Goal: Transaction & Acquisition: Purchase product/service

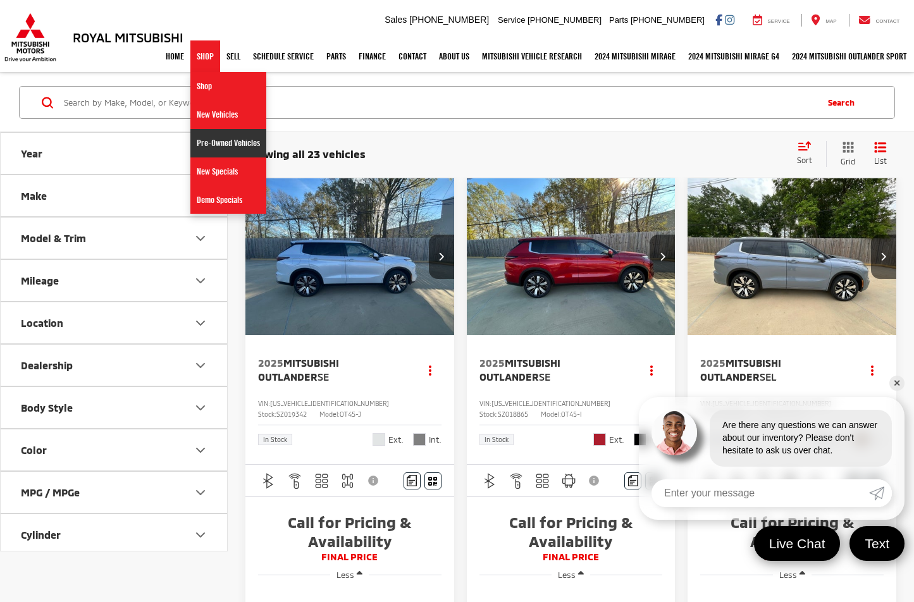
click at [207, 147] on link "Pre-Owned Vehicles" at bounding box center [228, 143] width 76 height 28
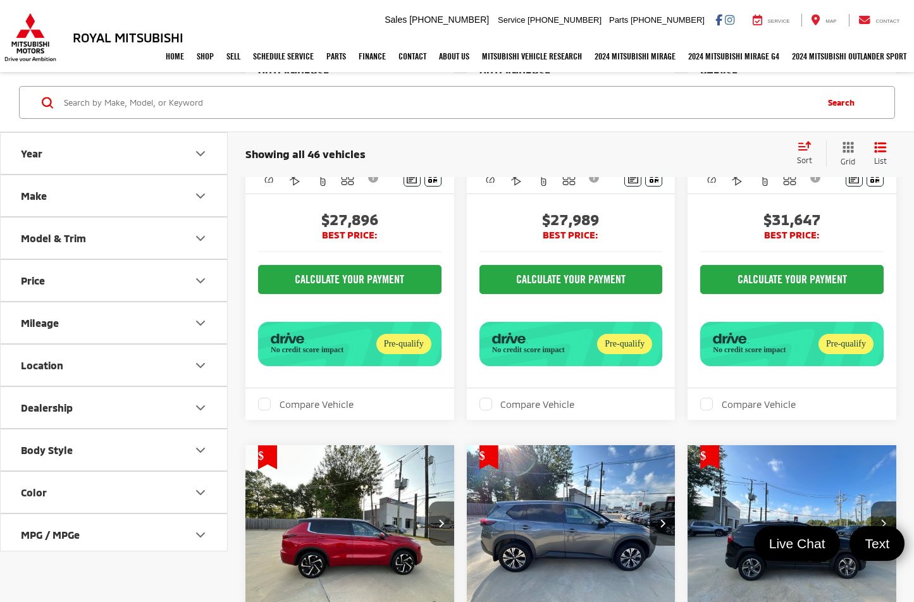
scroll to position [1897, 0]
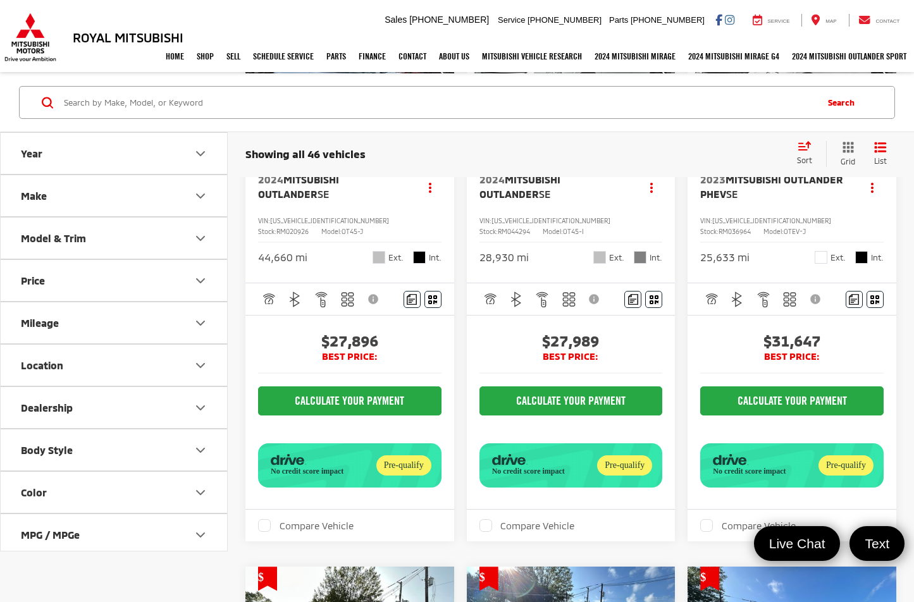
click at [808, 145] on icon "Select sort value" at bounding box center [804, 145] width 14 height 9
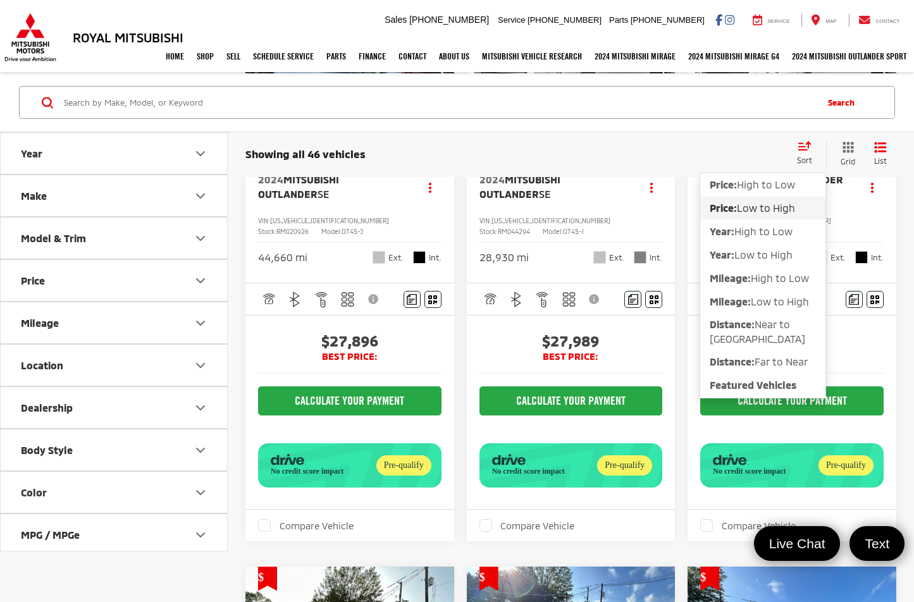
click at [785, 206] on span "Low to High" at bounding box center [766, 208] width 58 height 12
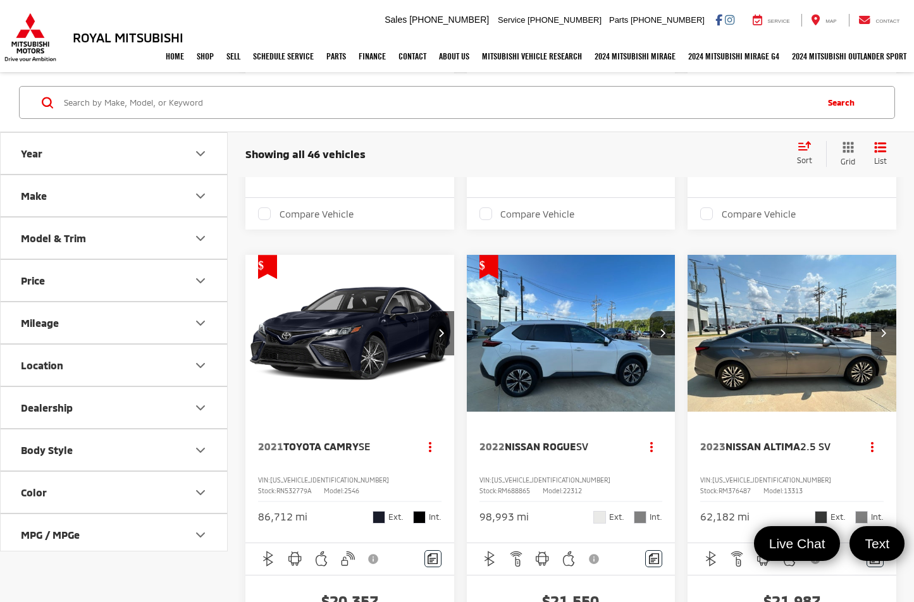
scroll to position [3415, 0]
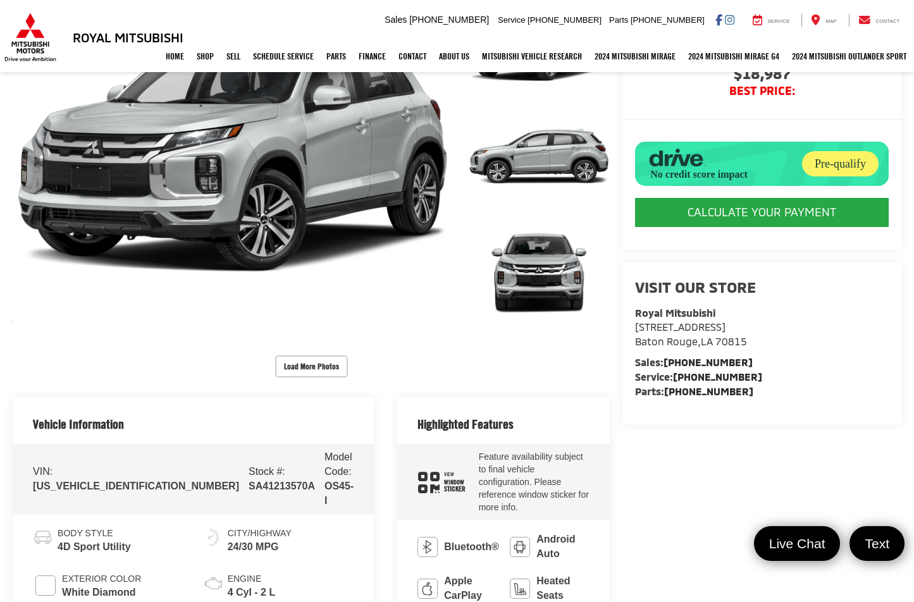
scroll to position [190, 0]
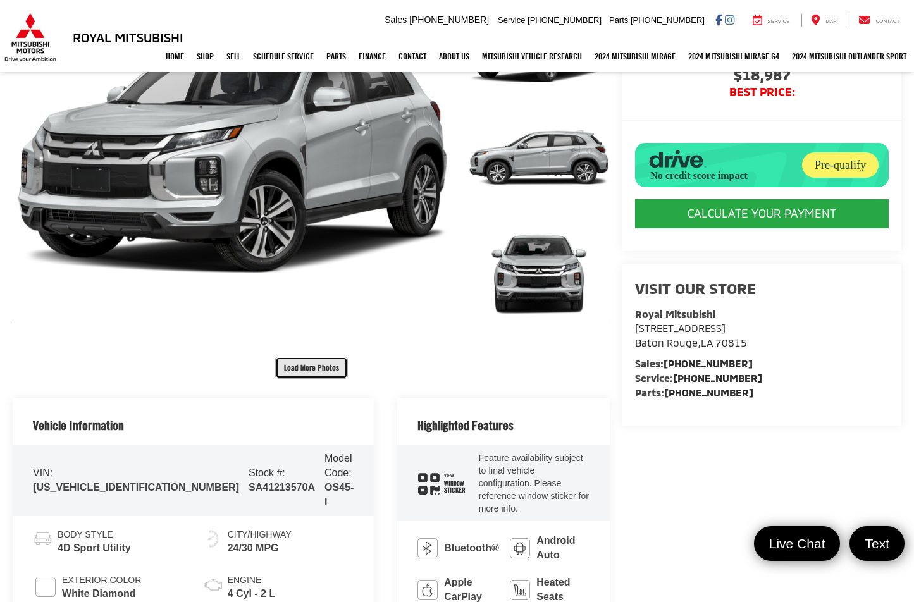
click at [316, 366] on button "Load More Photos" at bounding box center [311, 368] width 73 height 22
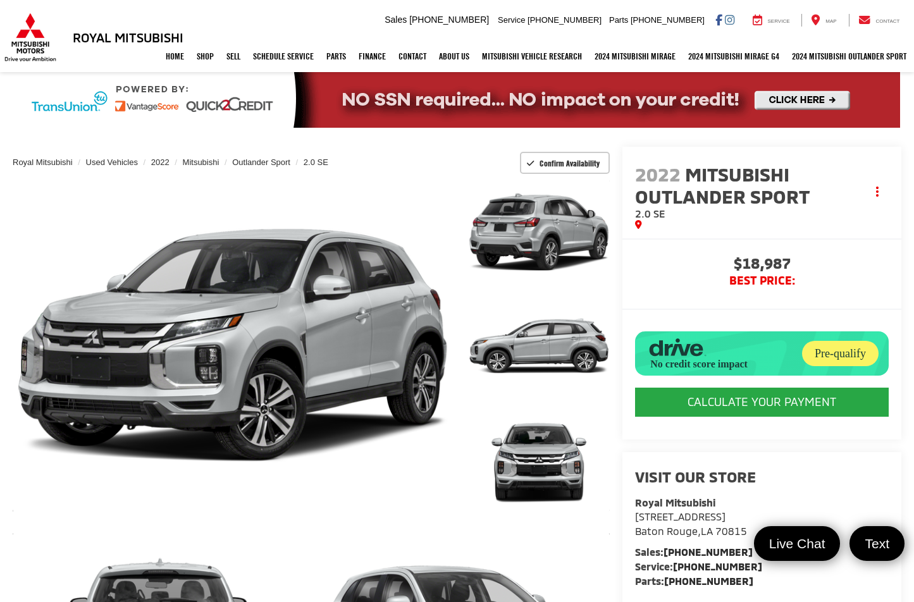
scroll to position [0, 0]
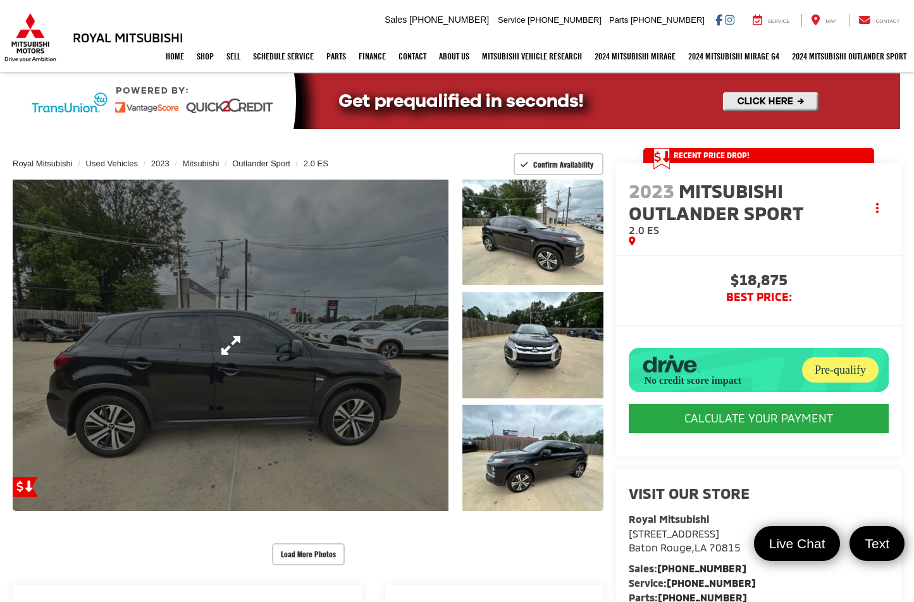
click at [254, 347] on link "Expand Photo 0" at bounding box center [231, 345] width 436 height 331
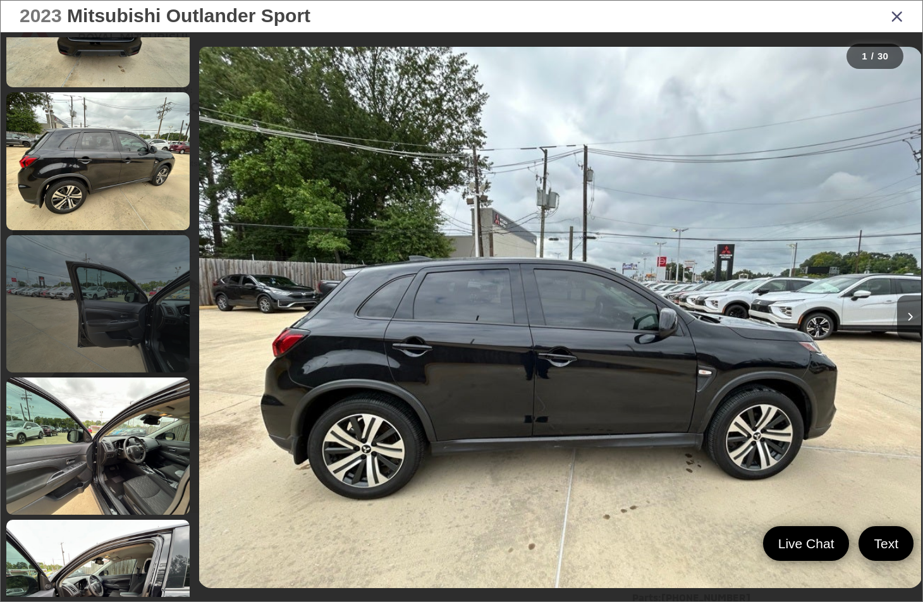
click at [121, 319] on link at bounding box center [97, 303] width 183 height 137
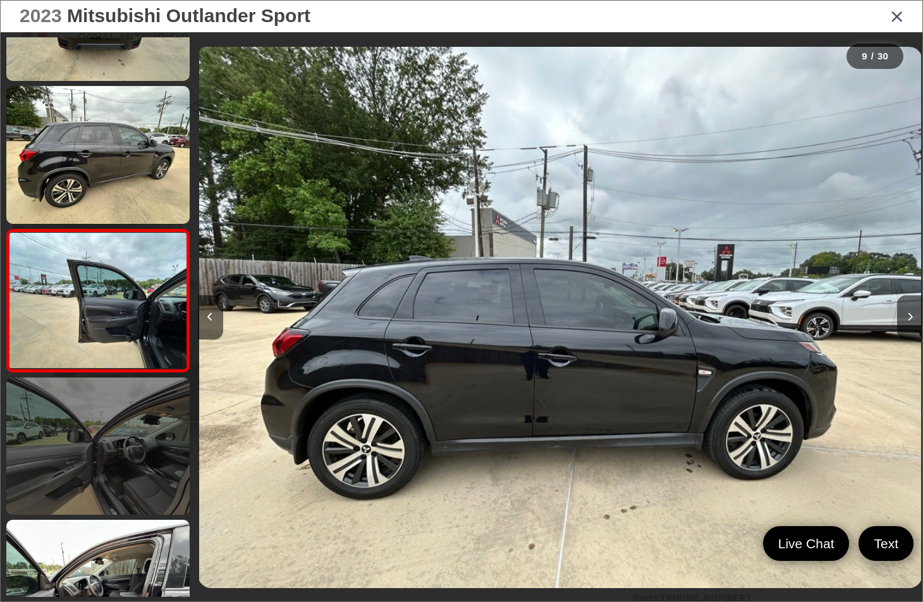
scroll to position [969, 0]
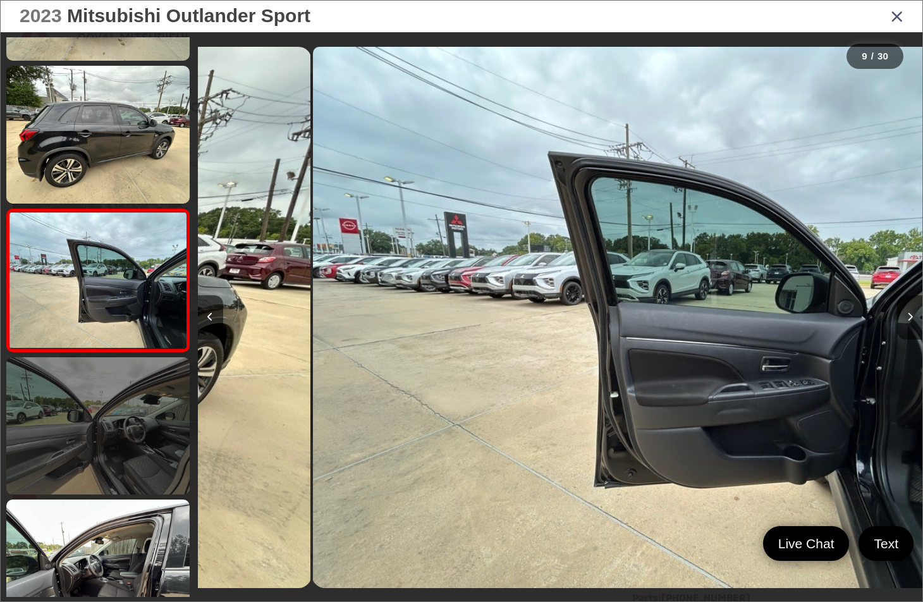
click at [129, 436] on link at bounding box center [97, 425] width 183 height 137
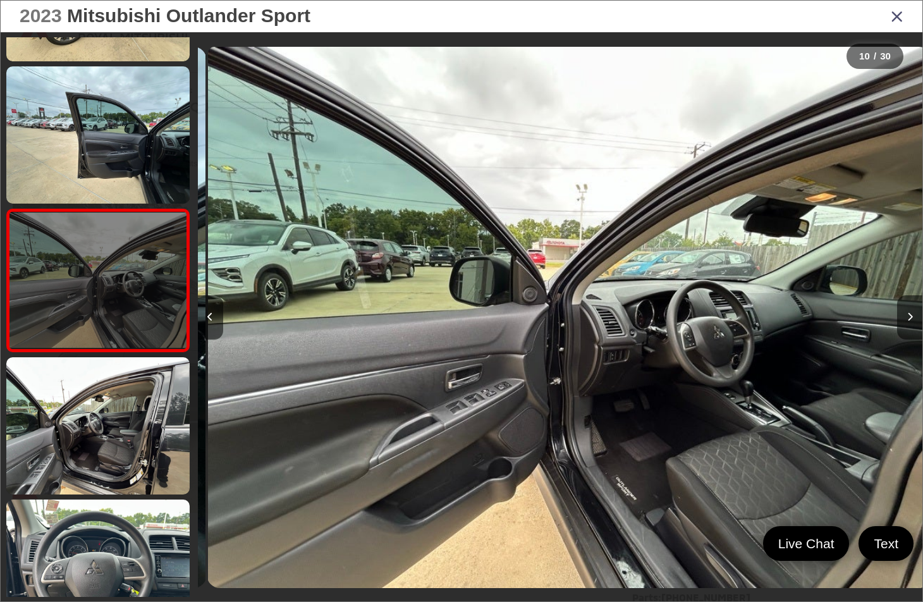
scroll to position [0, 6525]
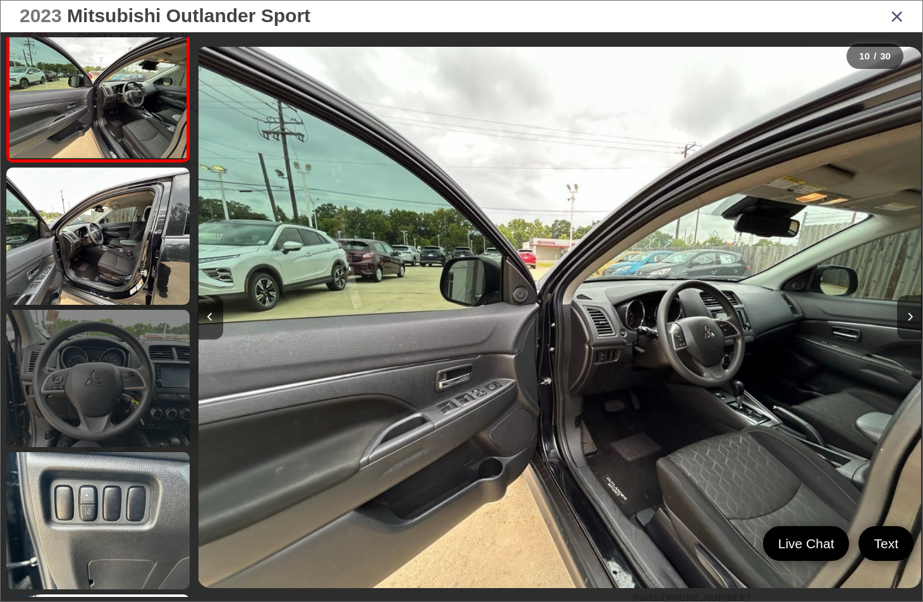
click at [143, 381] on link at bounding box center [97, 378] width 183 height 137
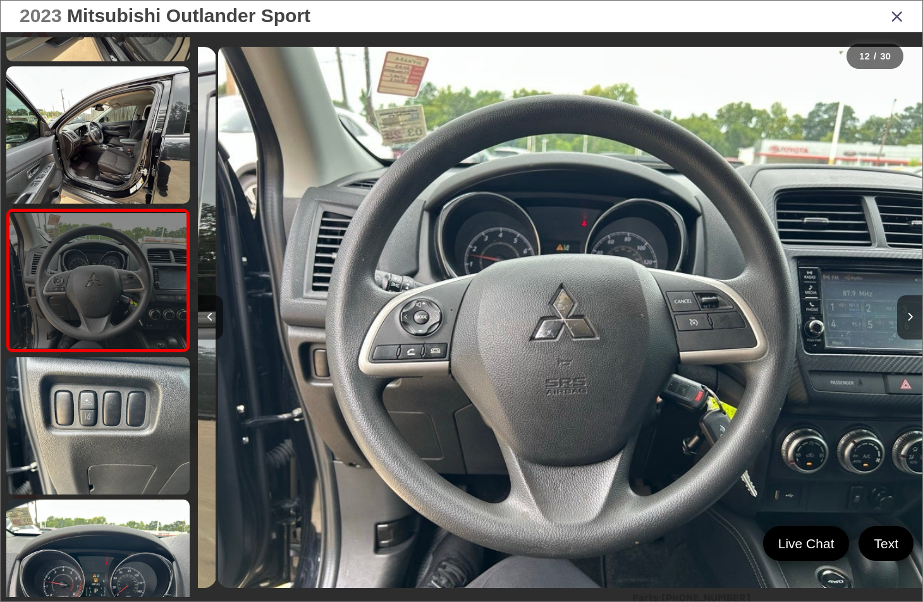
scroll to position [0, 7975]
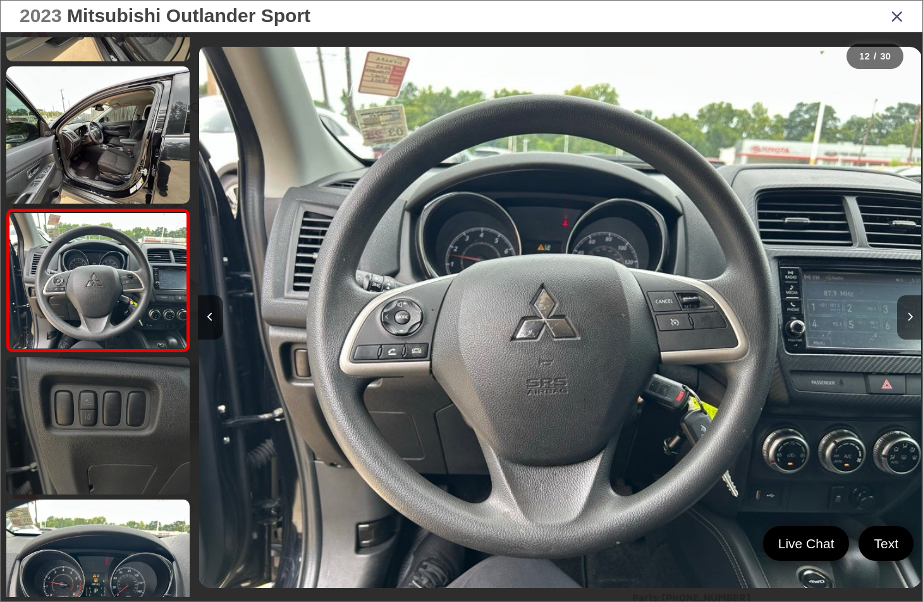
click at [147, 415] on link at bounding box center [97, 425] width 183 height 137
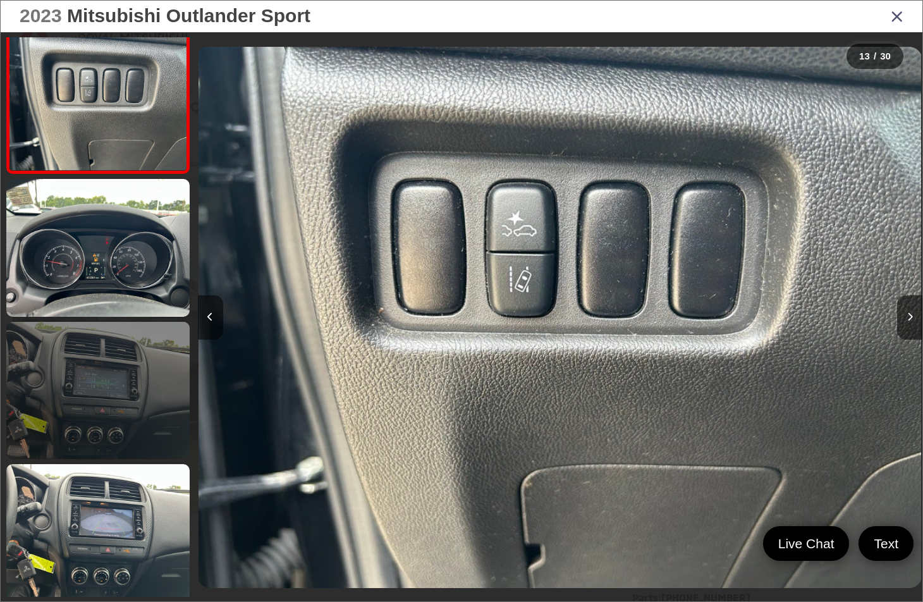
scroll to position [1727, 0]
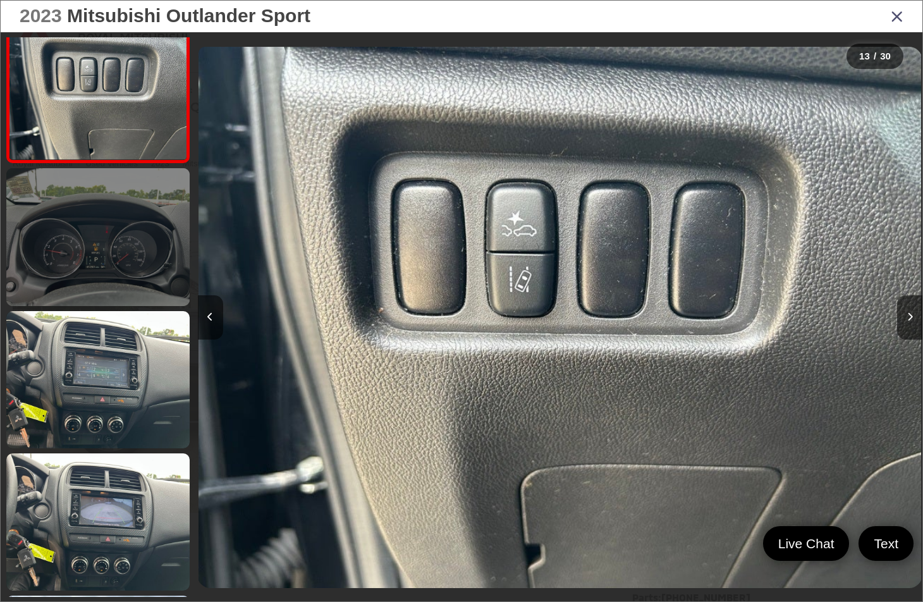
click at [125, 233] on link at bounding box center [97, 236] width 183 height 137
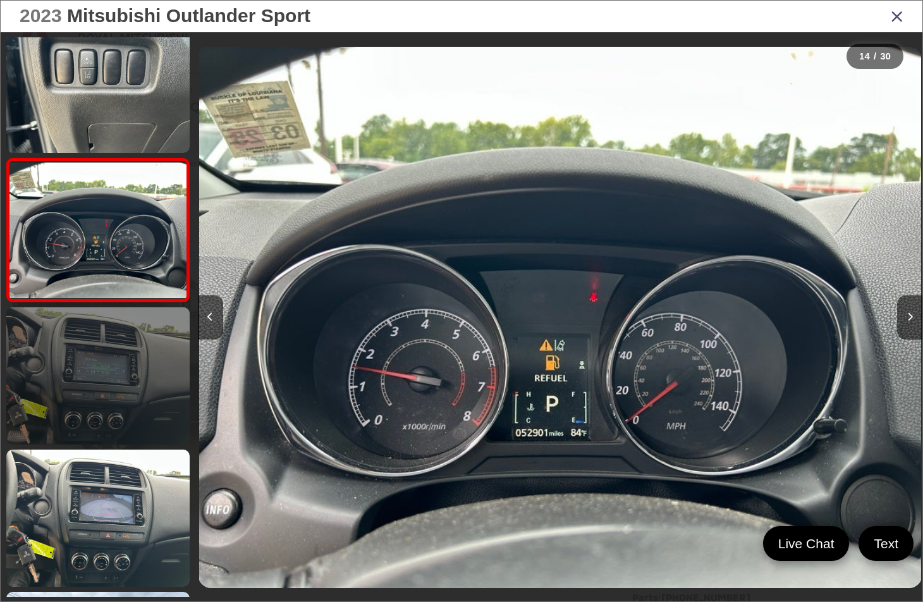
scroll to position [1744, 0]
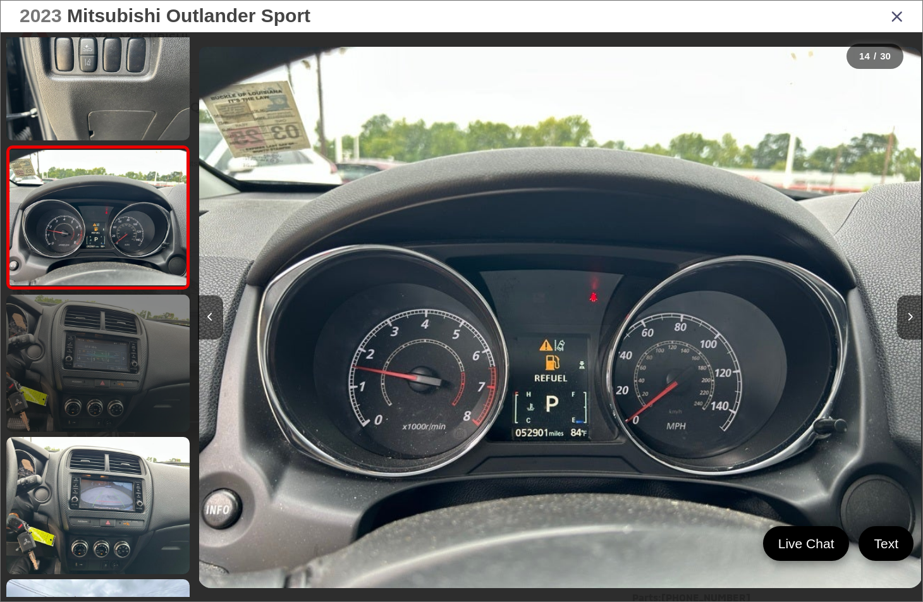
click at [135, 339] on link at bounding box center [97, 363] width 183 height 137
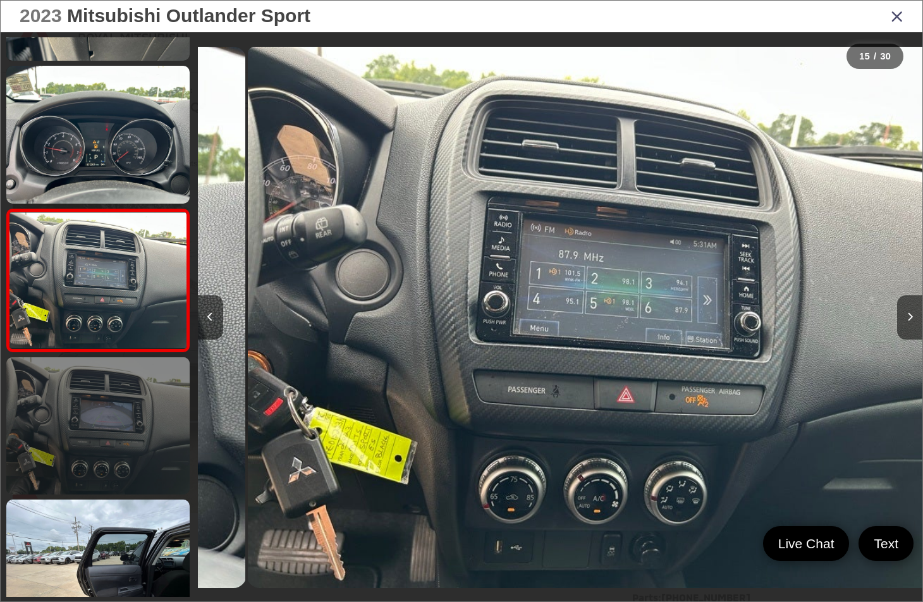
scroll to position [0, 10150]
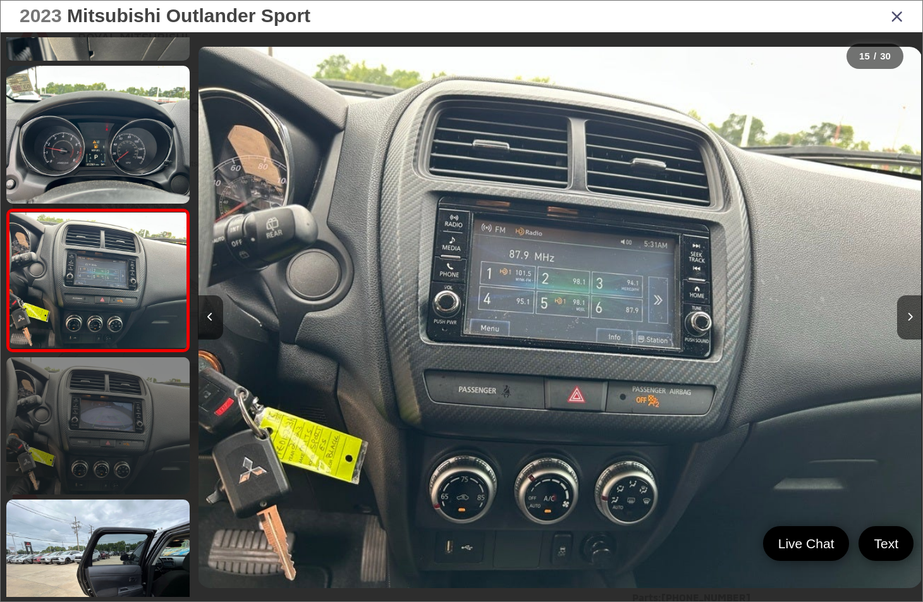
click at [121, 437] on link at bounding box center [97, 425] width 183 height 137
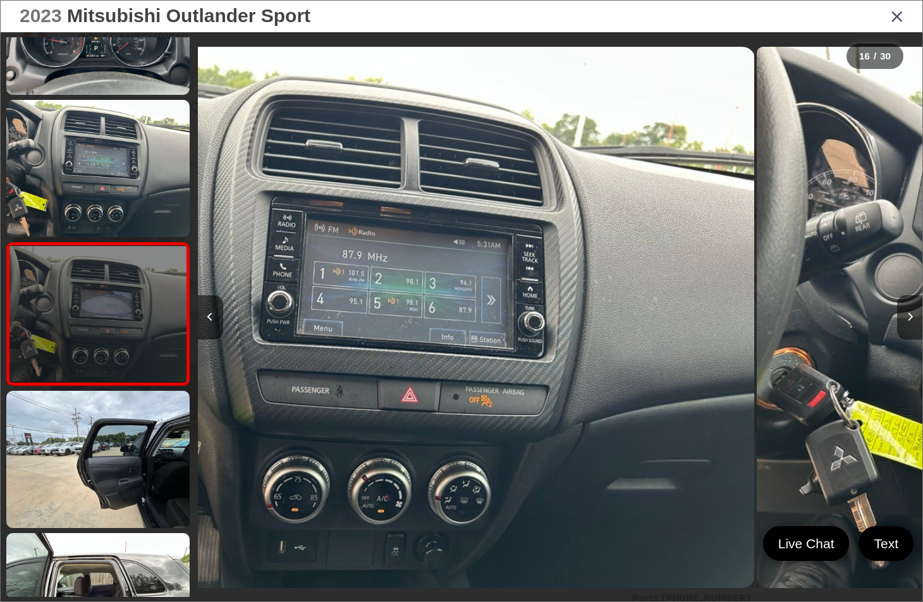
scroll to position [0, 0]
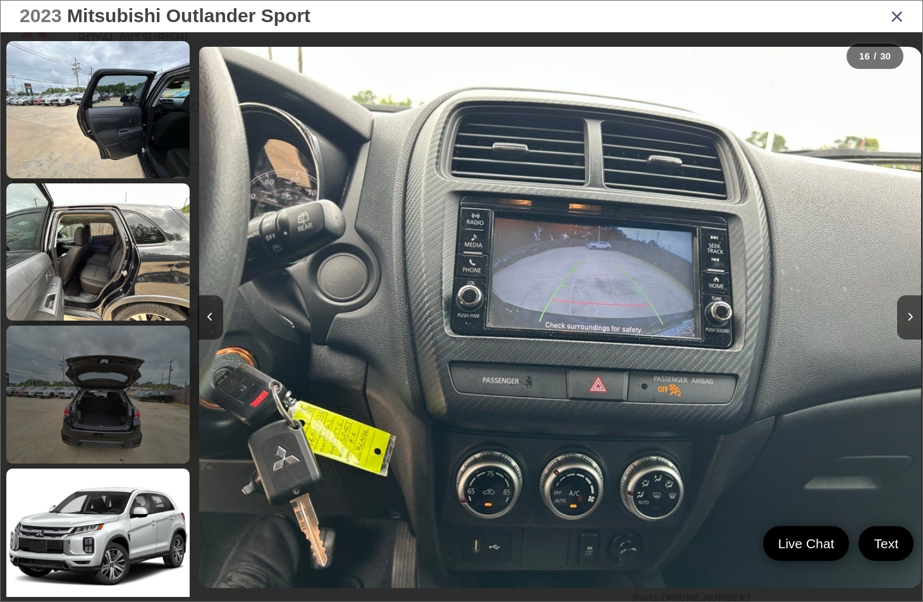
click at [136, 367] on link at bounding box center [97, 394] width 183 height 137
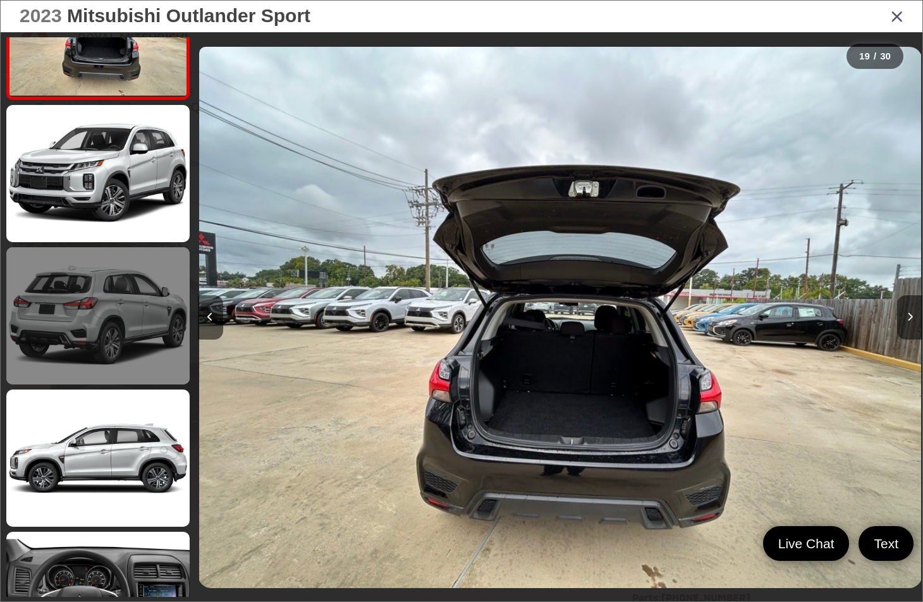
click at [137, 351] on link at bounding box center [97, 315] width 183 height 137
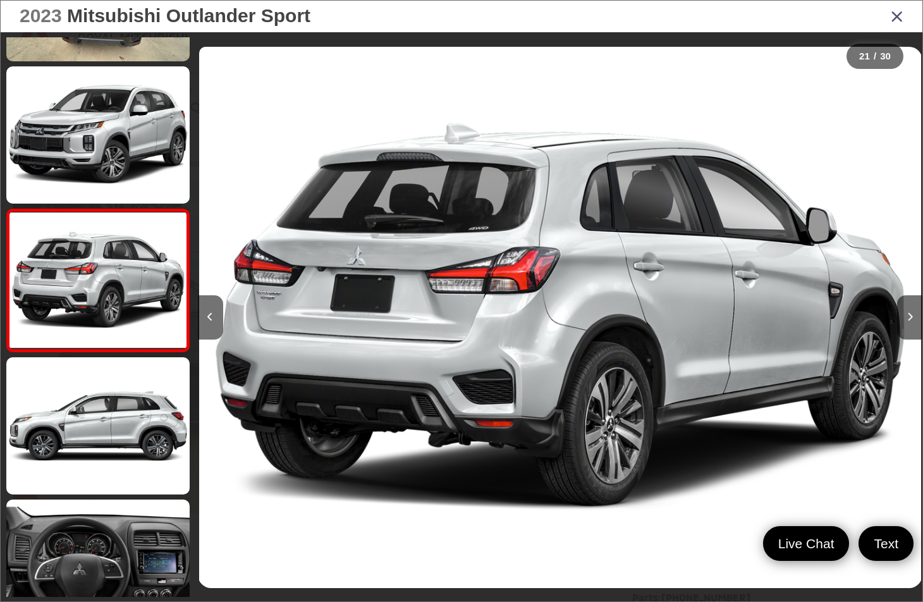
click at [894, 17] on icon "Close gallery" at bounding box center [897, 16] width 13 height 16
